Goal: Task Accomplishment & Management: Use online tool/utility

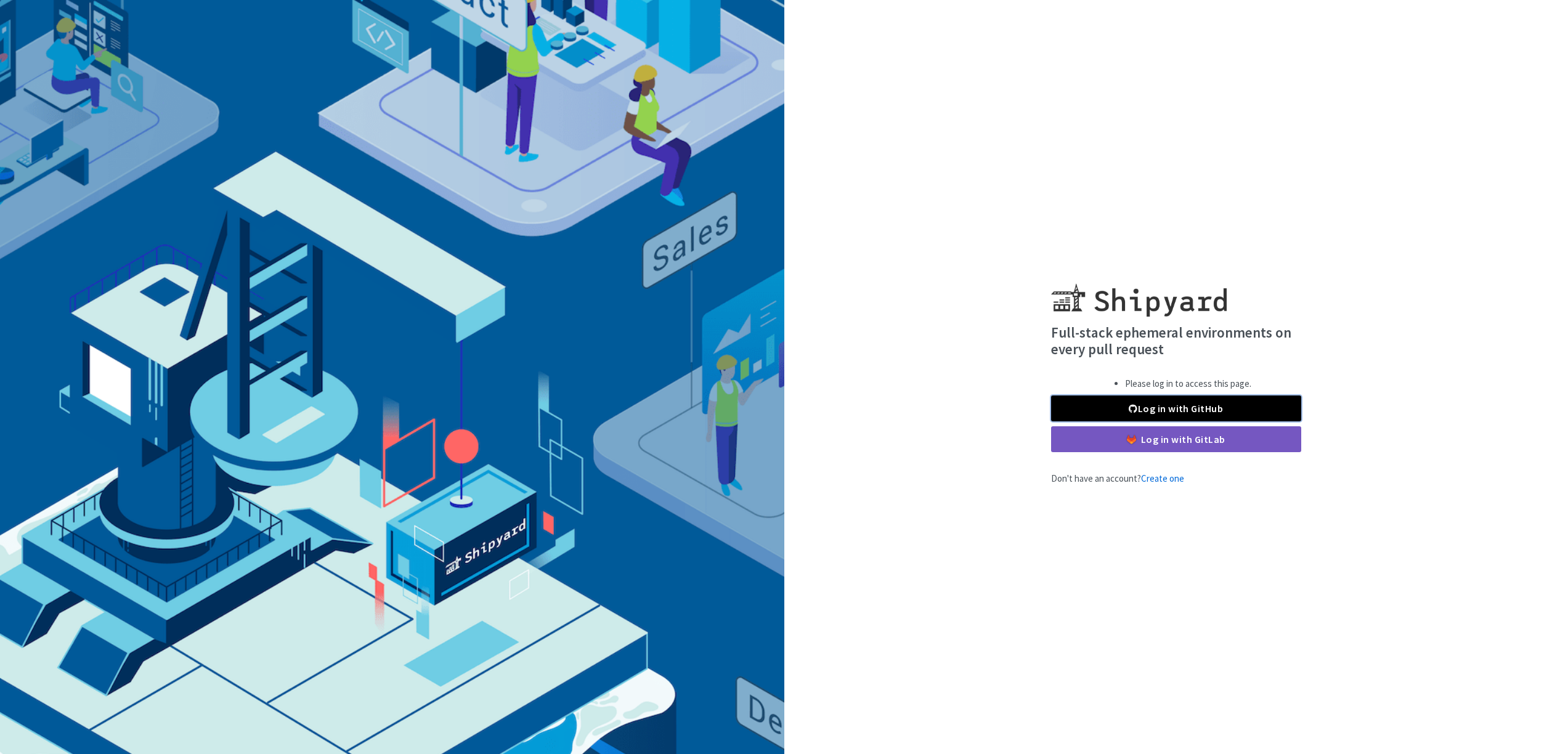
click at [1183, 414] on link "Log in with GitHub" at bounding box center [1176, 408] width 251 height 26
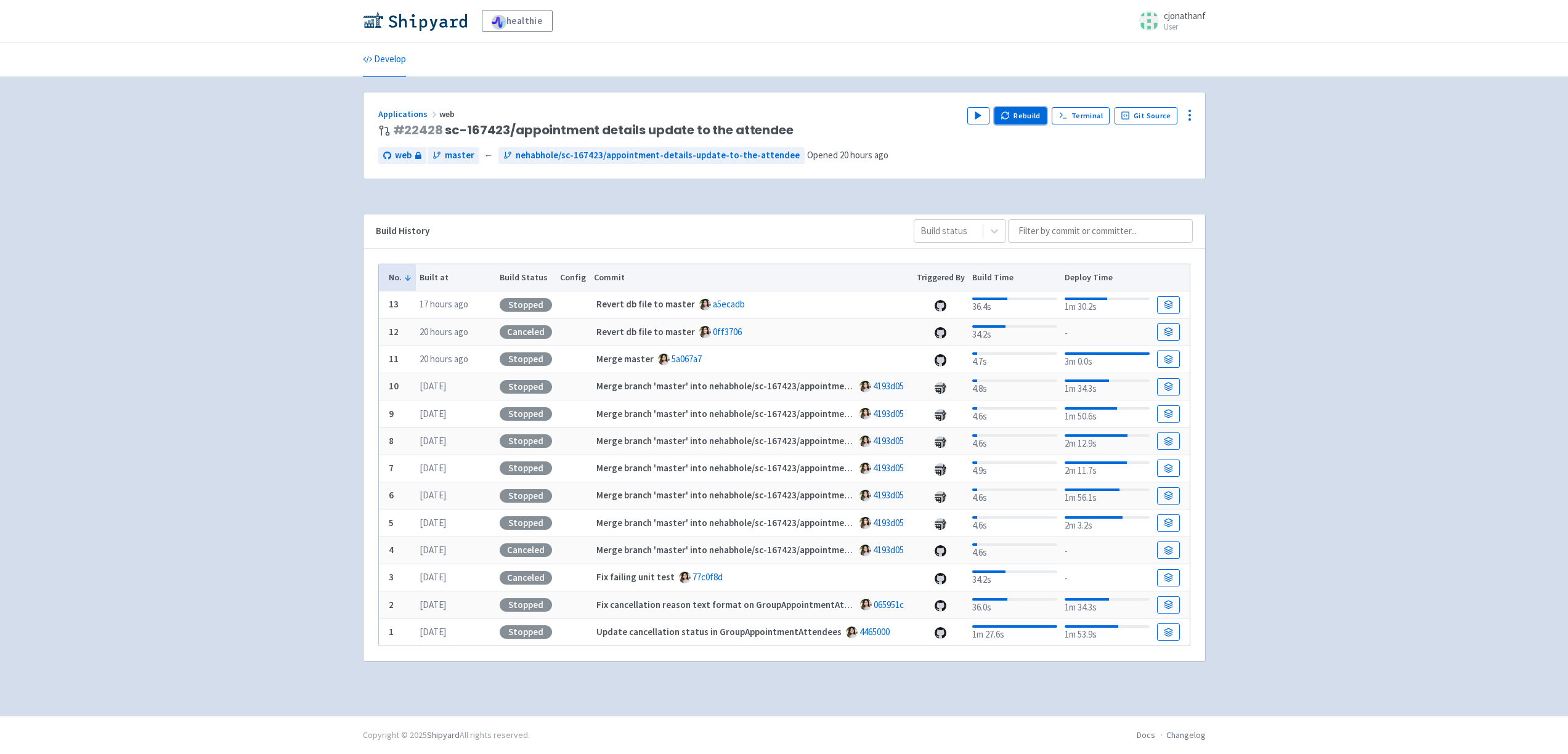
click at [1021, 113] on button "Rebuild" at bounding box center [1021, 116] width 53 height 17
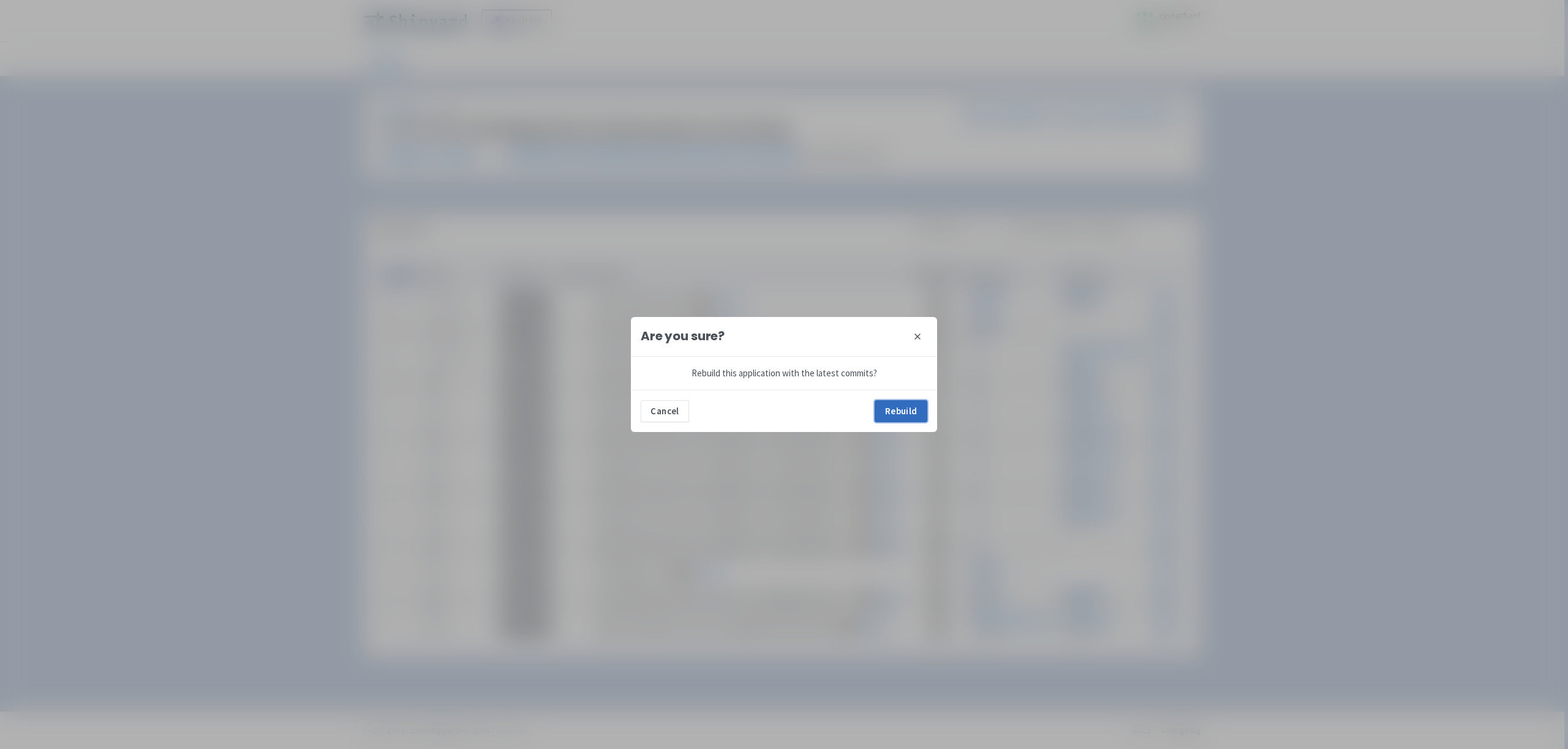
click at [883, 407] on button "Rebuild" at bounding box center [901, 411] width 53 height 22
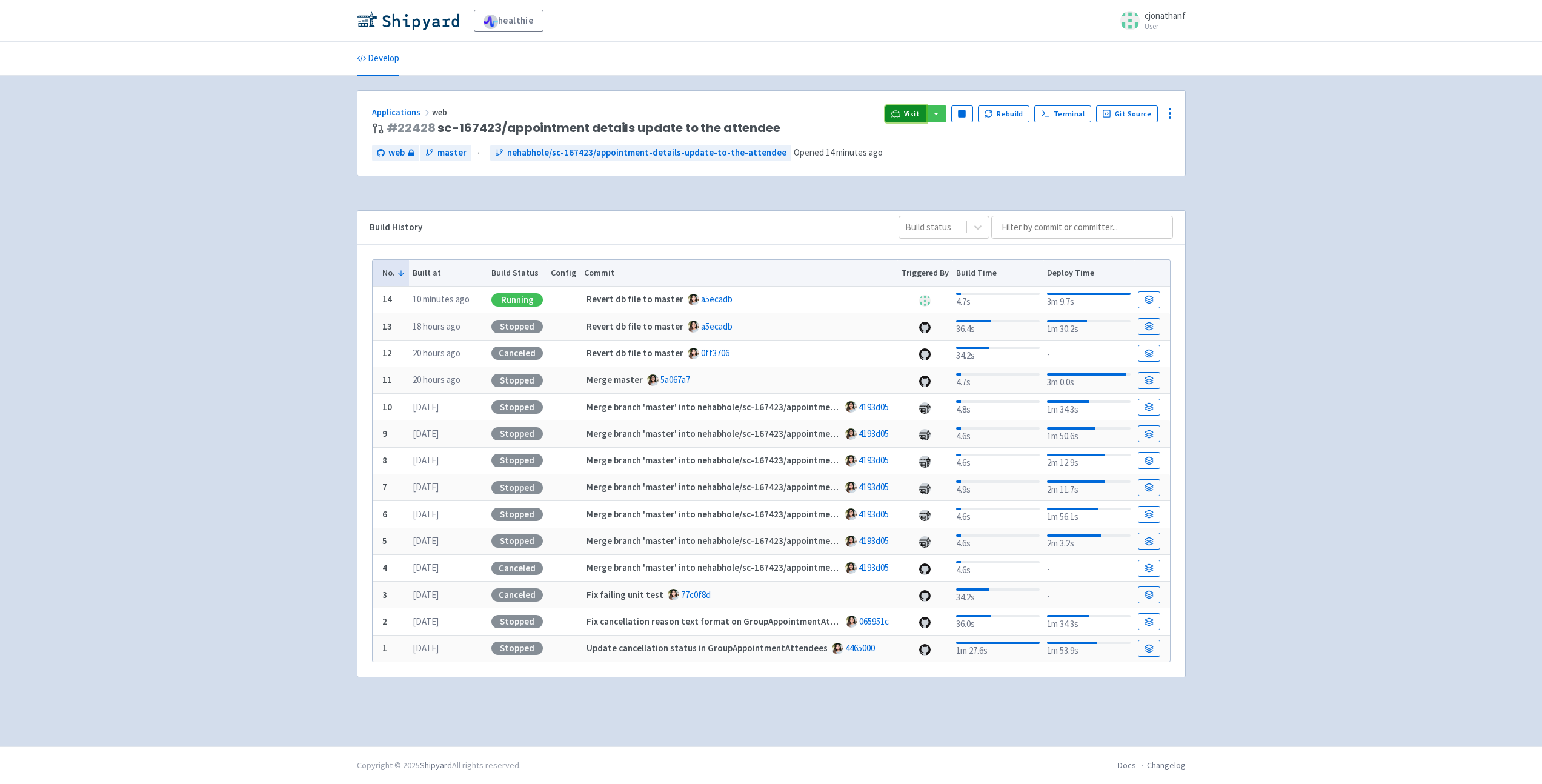
click at [909, 118] on link "Visit" at bounding box center [906, 114] width 41 height 17
click at [913, 109] on span "Visit" at bounding box center [912, 114] width 15 height 10
